Goal: Navigation & Orientation: Find specific page/section

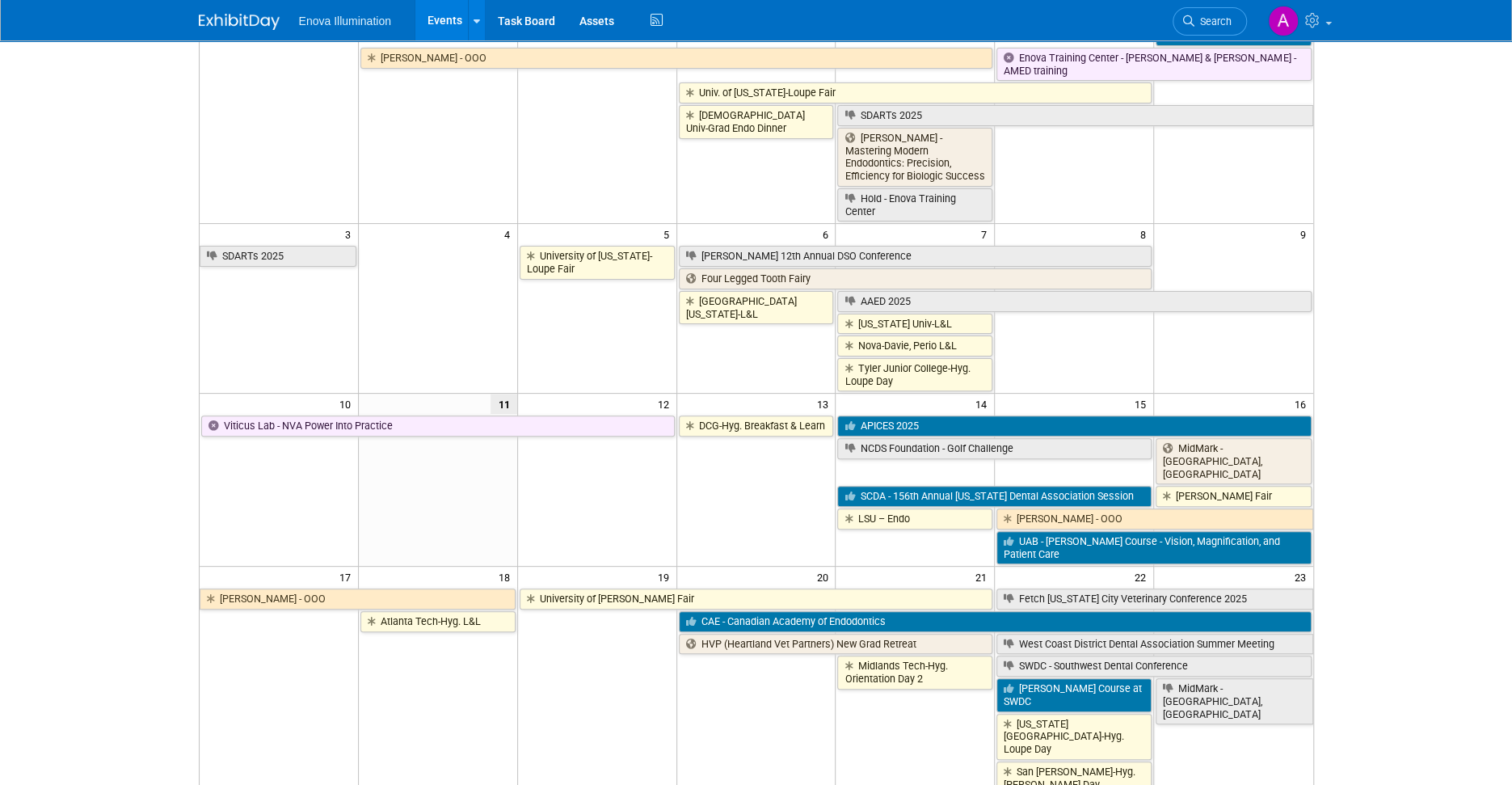
scroll to position [242, 0]
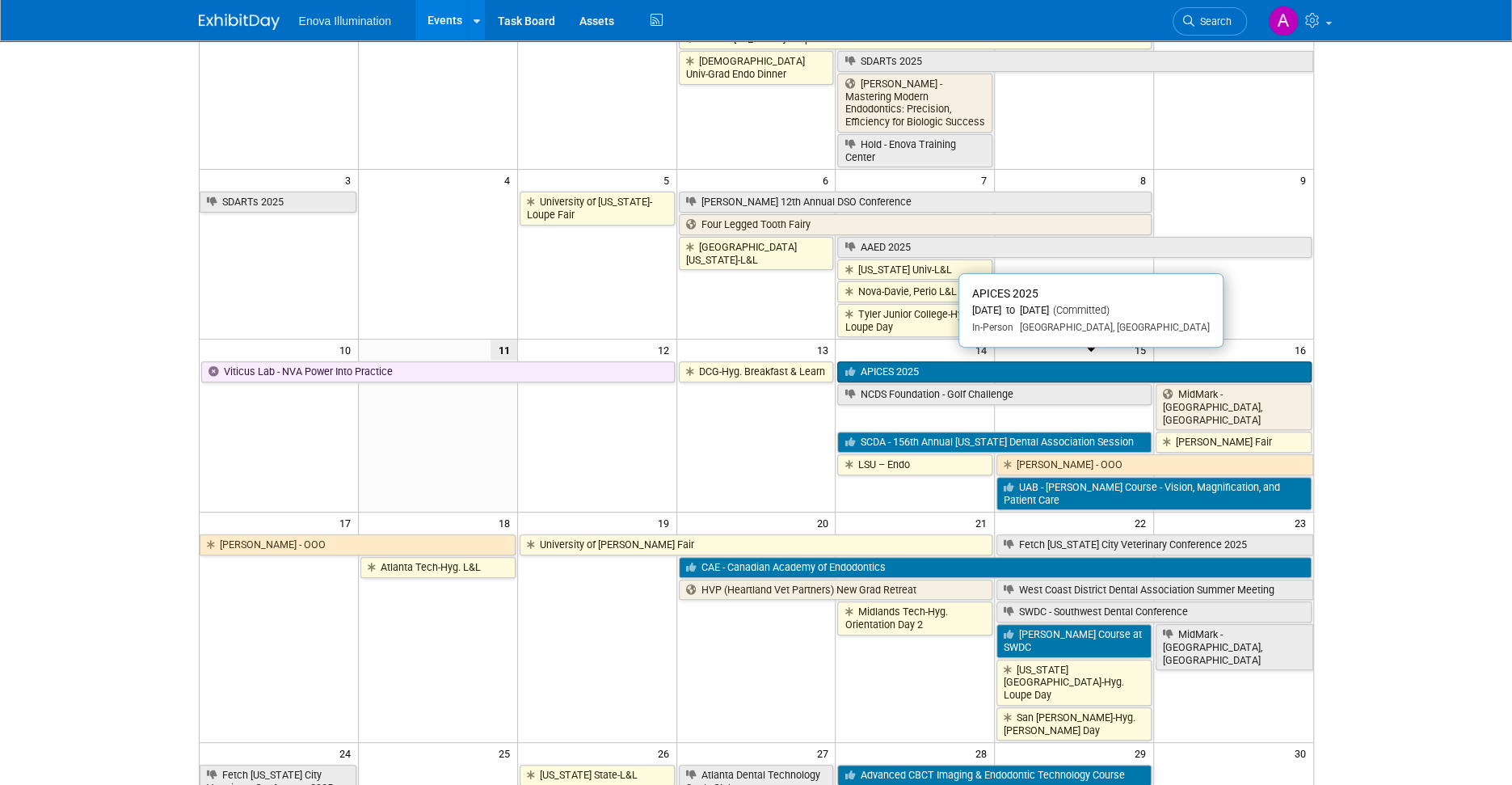
click at [884, 363] on link "APICES 2025" at bounding box center [1073, 371] width 473 height 21
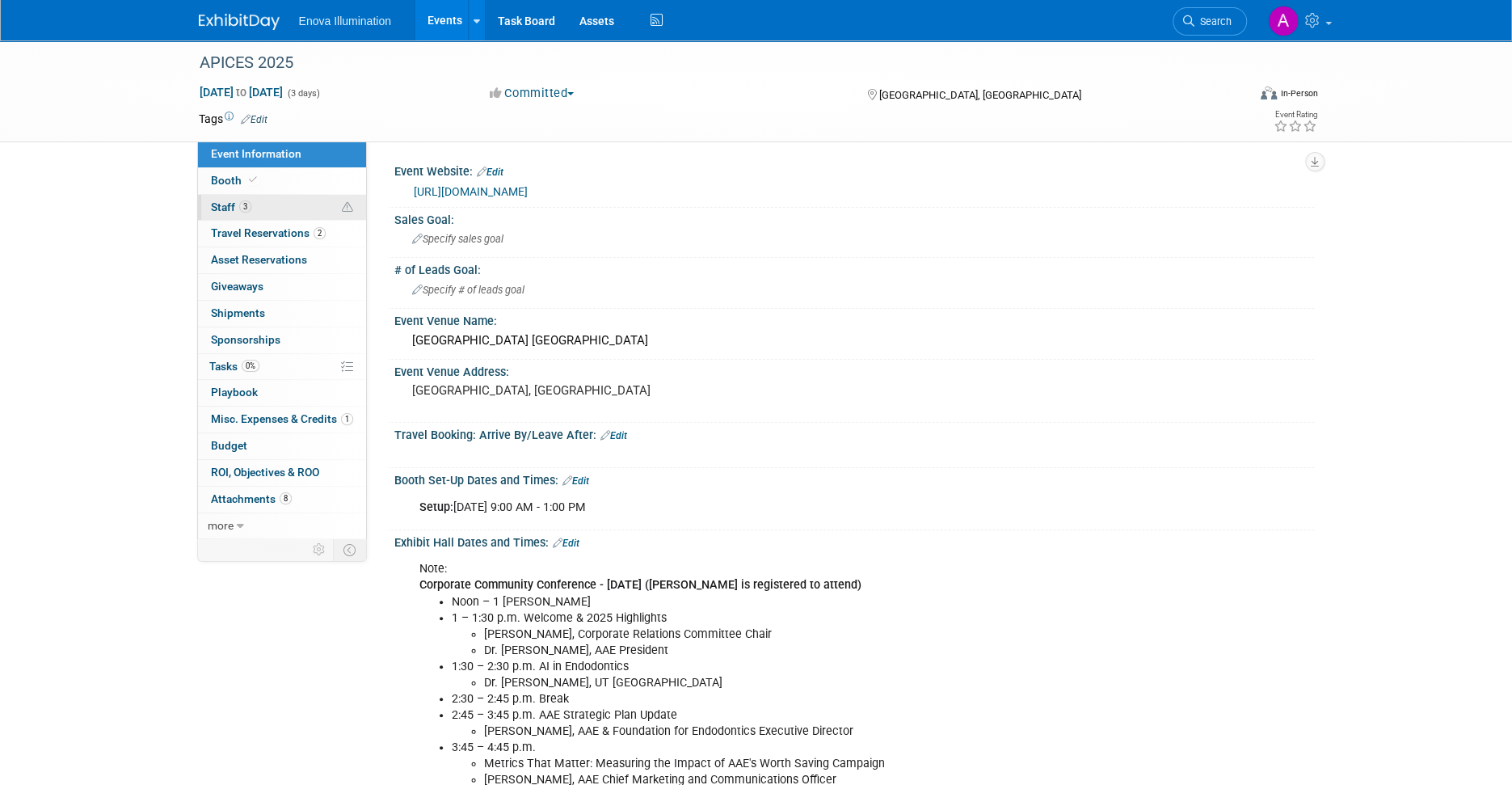
click at [278, 203] on link "3 Staff 3" at bounding box center [282, 208] width 168 height 26
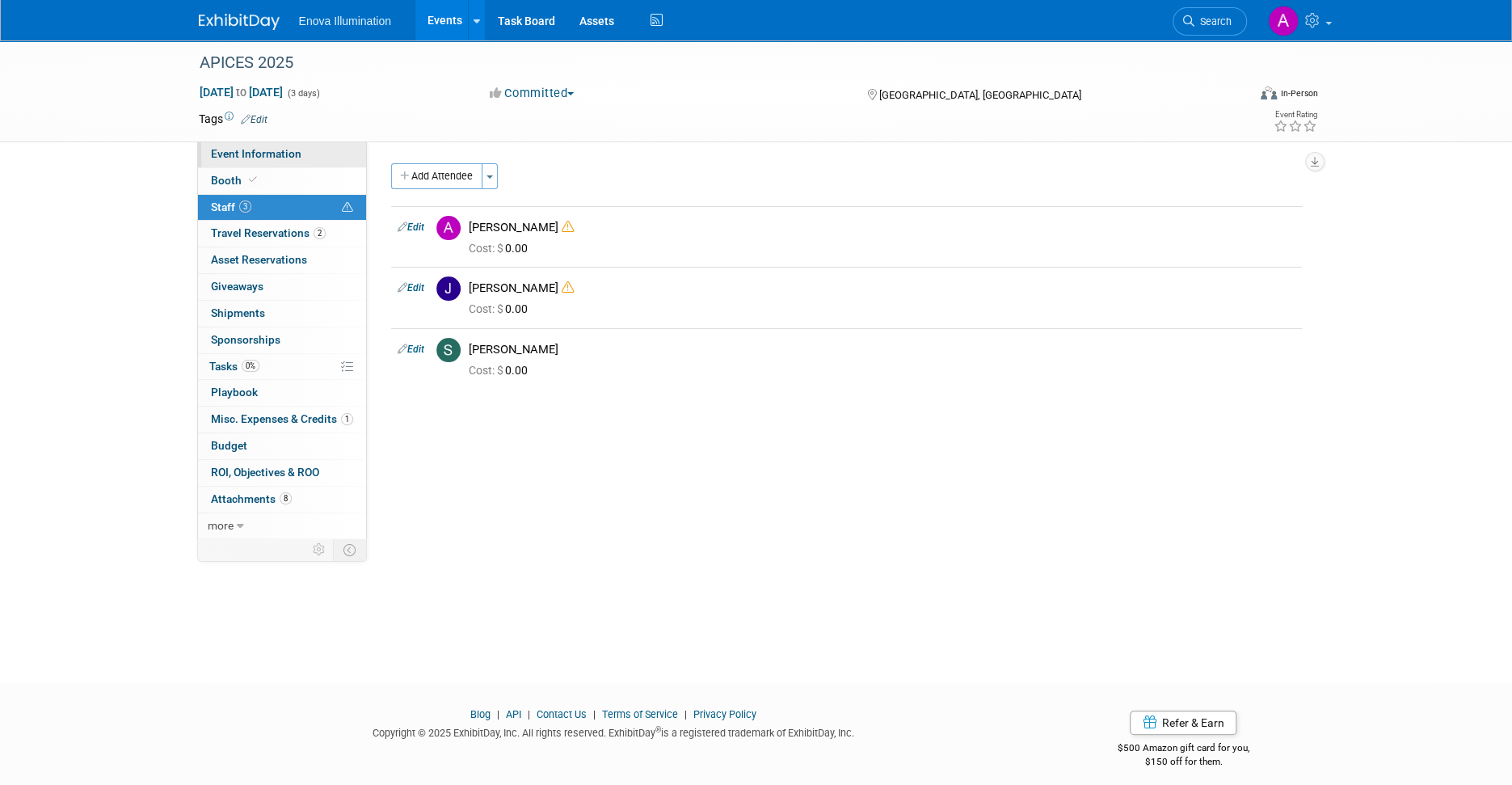
click at [287, 156] on span "Event Information" at bounding box center [256, 153] width 90 height 13
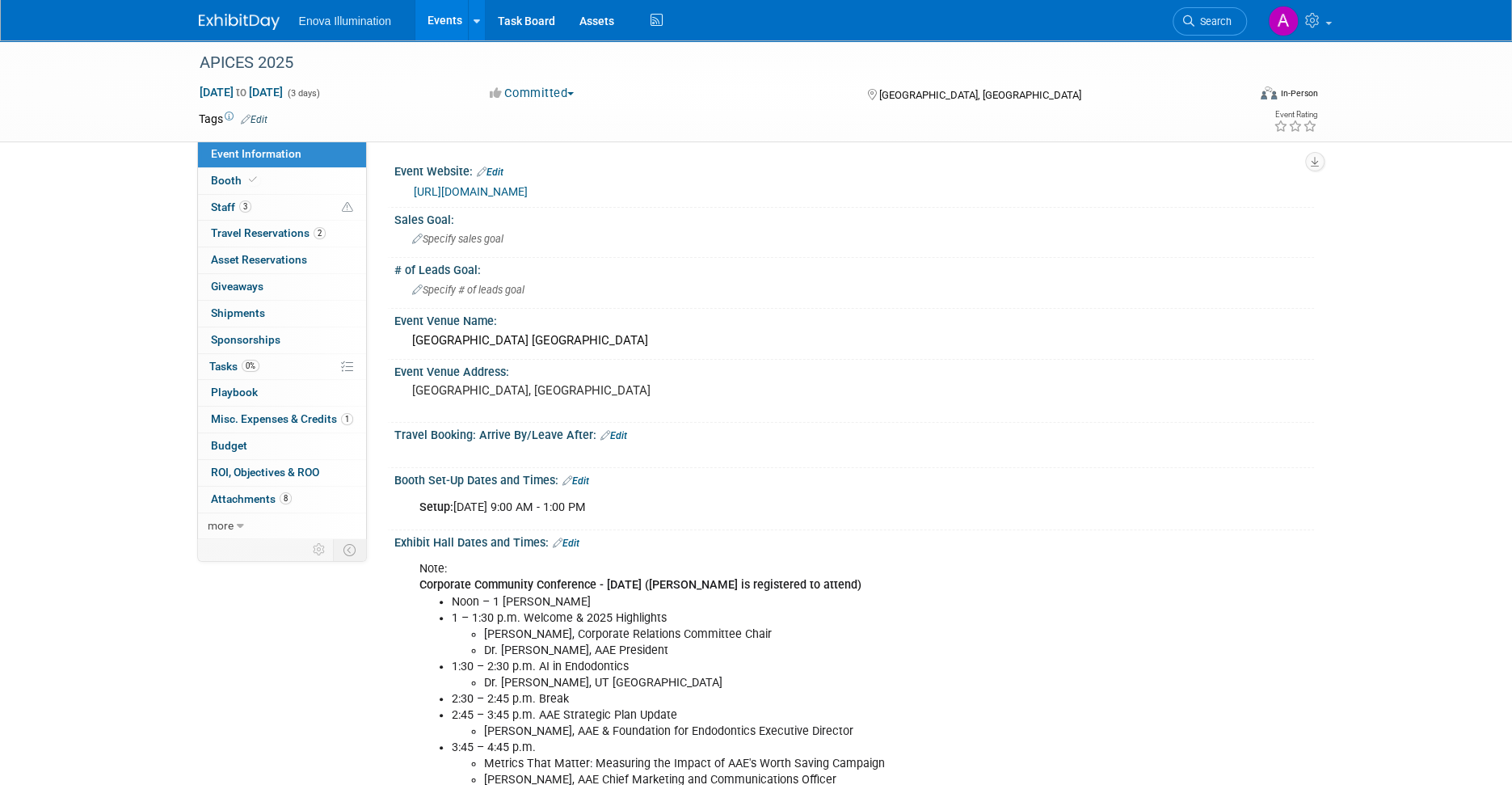
click at [527, 187] on link "https://www.aae.org/specialty/education-events/apices/" at bounding box center [470, 191] width 114 height 13
